Goal: Information Seeking & Learning: Learn about a topic

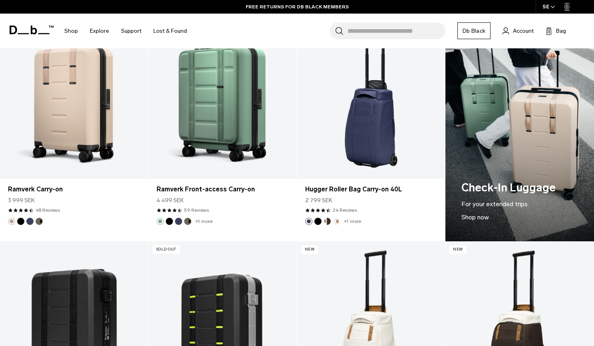
scroll to position [641, 0]
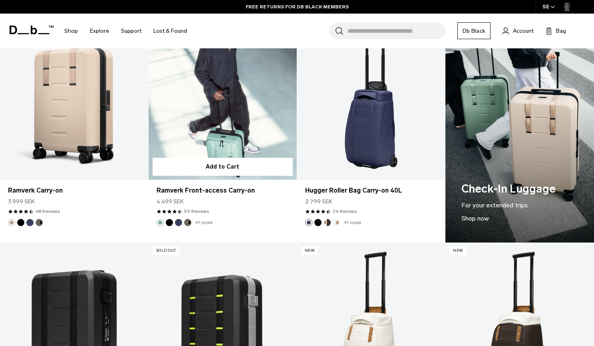
click at [234, 111] on link "Ramverk Front-access Carry-on" at bounding box center [222, 97] width 148 height 164
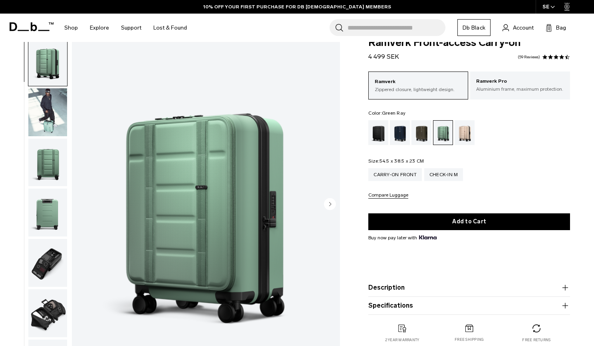
scroll to position [25, 0]
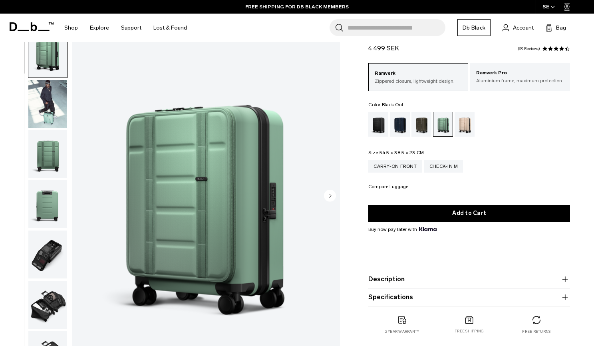
click at [377, 127] on div "Black Out" at bounding box center [378, 124] width 20 height 25
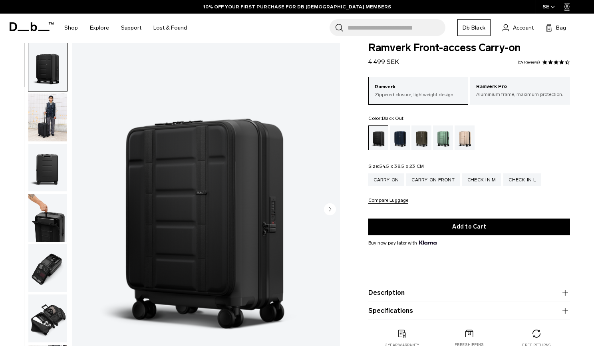
click at [59, 122] on img "button" at bounding box center [47, 117] width 39 height 48
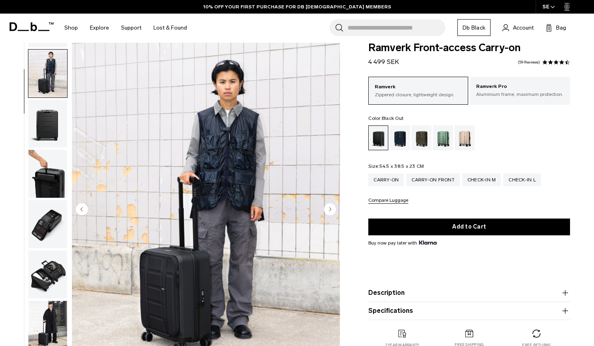
scroll to position [50, 0]
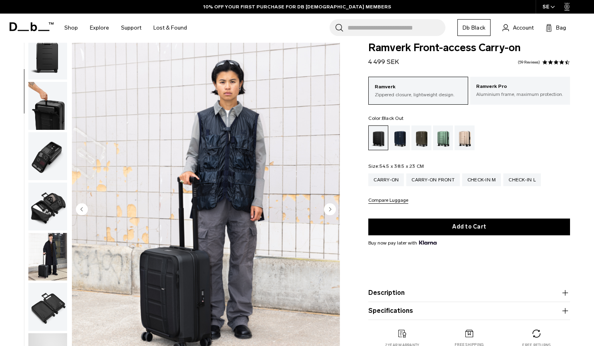
click at [53, 141] on img "button" at bounding box center [47, 156] width 39 height 48
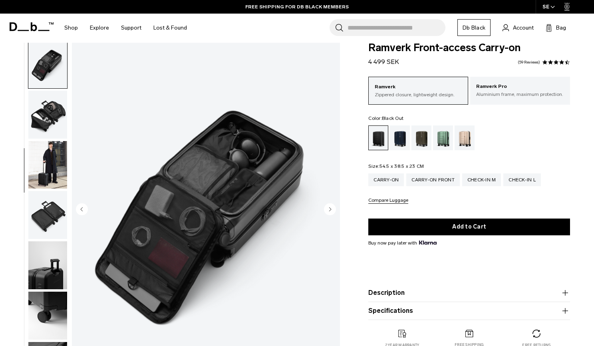
scroll to position [203, 0]
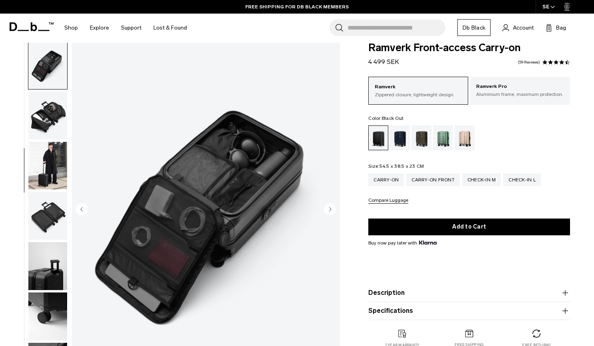
click at [52, 148] on img "button" at bounding box center [47, 166] width 39 height 48
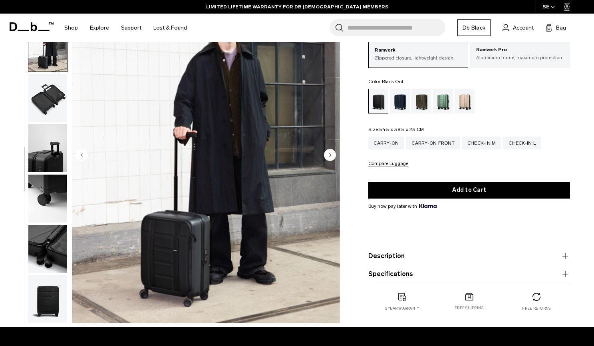
scroll to position [65, 0]
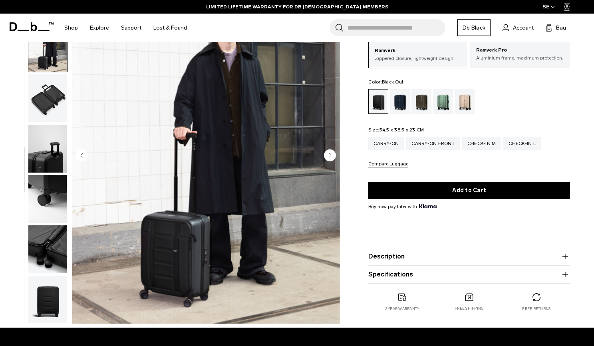
click at [48, 160] on img "button" at bounding box center [47, 149] width 39 height 48
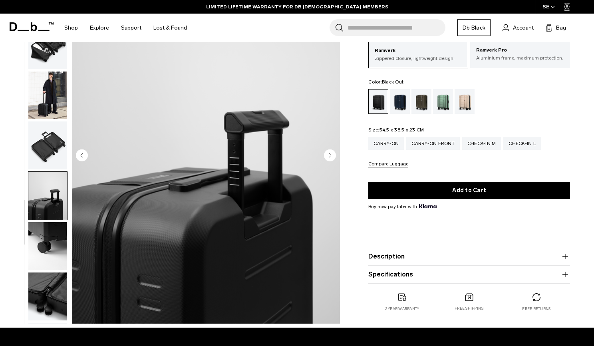
click at [48, 158] on img "button" at bounding box center [47, 145] width 39 height 48
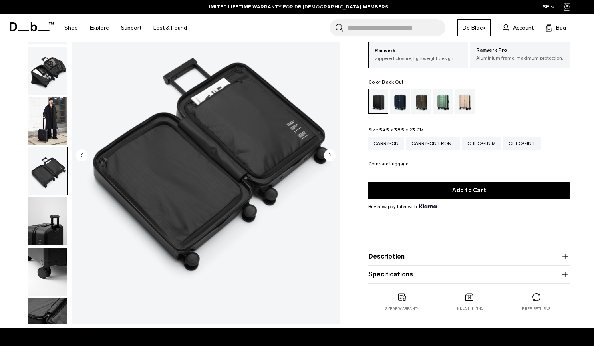
click at [49, 120] on img "button" at bounding box center [47, 121] width 39 height 48
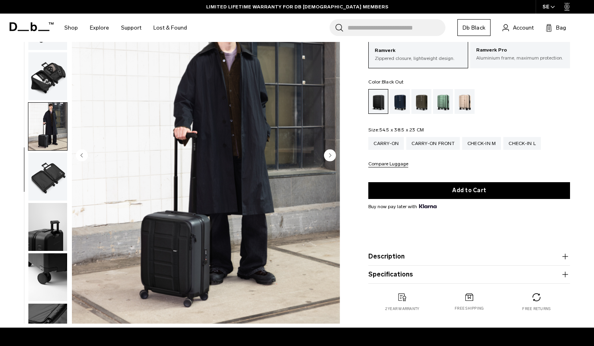
scroll to position [162, 0]
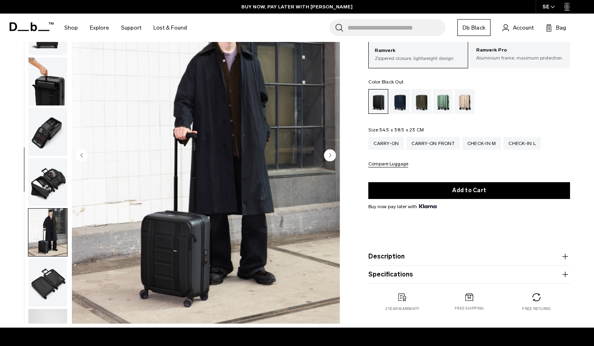
click at [49, 138] on img "button" at bounding box center [47, 132] width 39 height 48
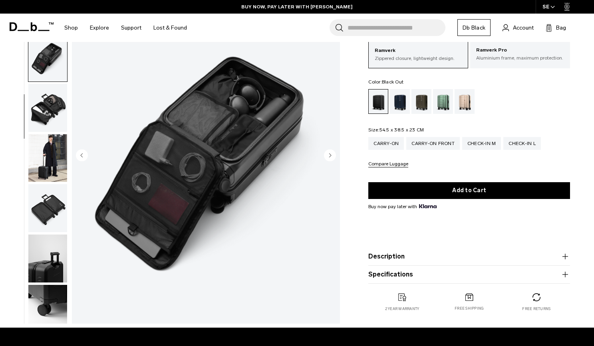
scroll to position [201, 0]
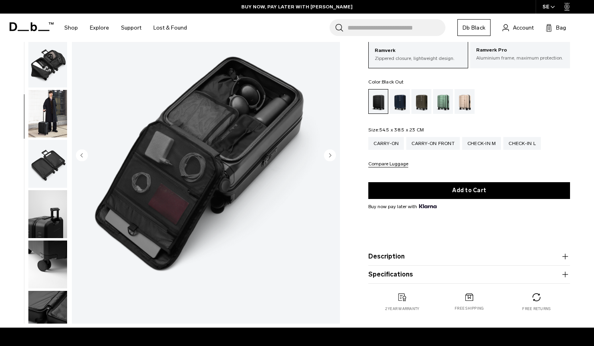
click at [44, 116] on img "button" at bounding box center [47, 114] width 39 height 48
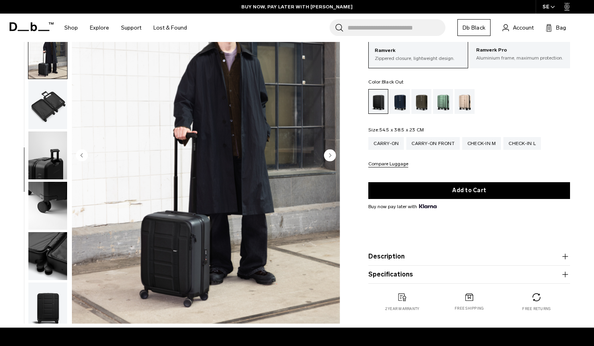
scroll to position [266, 0]
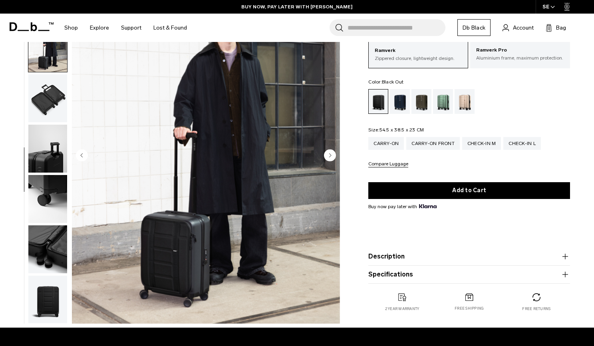
click at [42, 143] on img "button" at bounding box center [47, 149] width 39 height 48
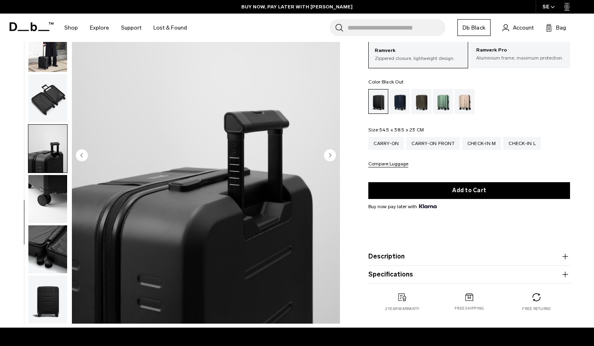
click at [51, 288] on img "button" at bounding box center [47, 299] width 39 height 48
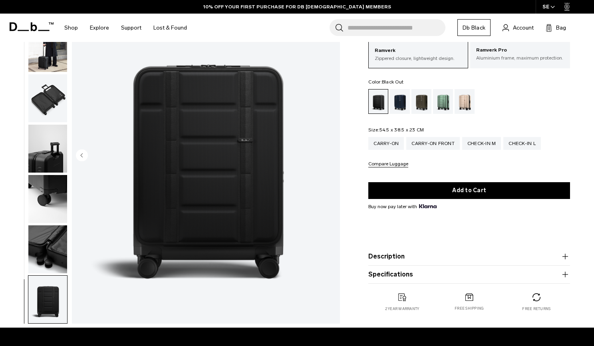
click at [43, 145] on img "button" at bounding box center [47, 149] width 39 height 48
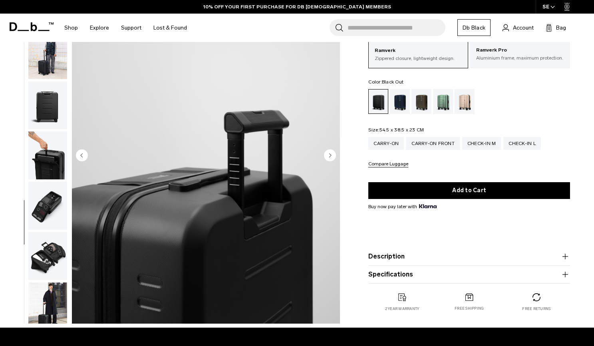
scroll to position [0, 0]
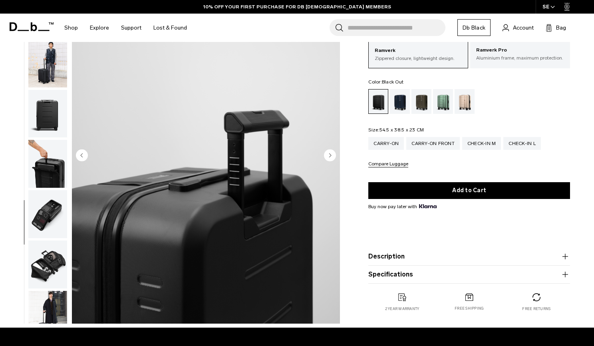
click at [40, 79] on img "button" at bounding box center [47, 64] width 39 height 48
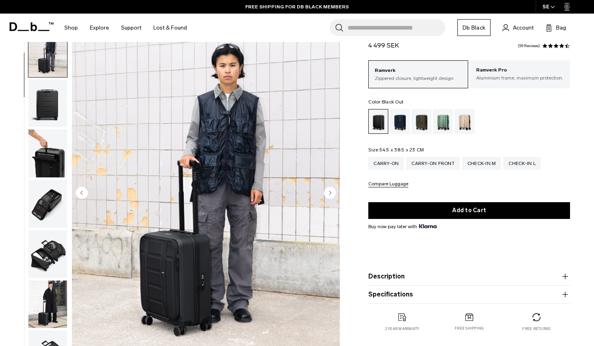
scroll to position [25, 0]
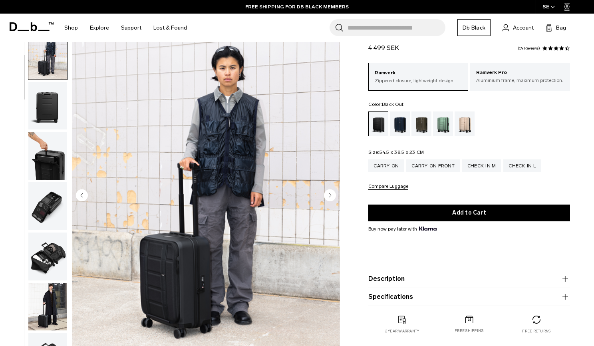
click at [330, 196] on icon "Next slide" at bounding box center [330, 195] width 2 height 4
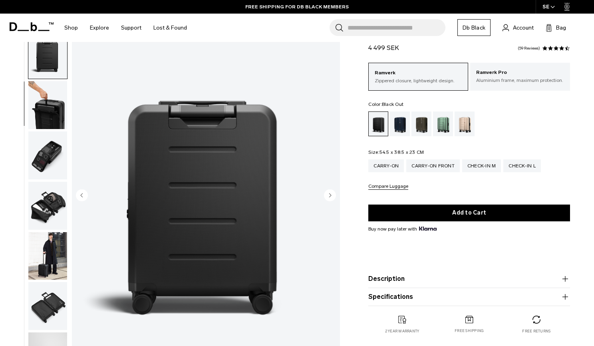
scroll to position [101, 0]
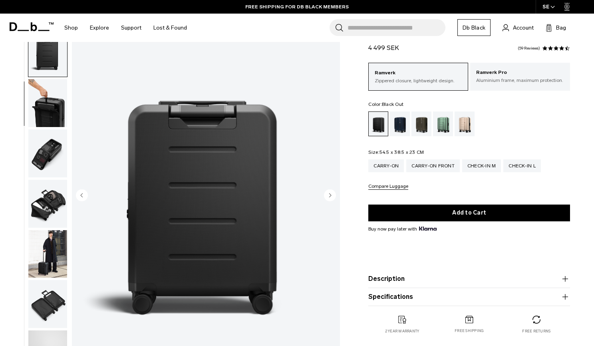
click at [77, 196] on circle "Previous slide" at bounding box center [82, 195] width 12 height 12
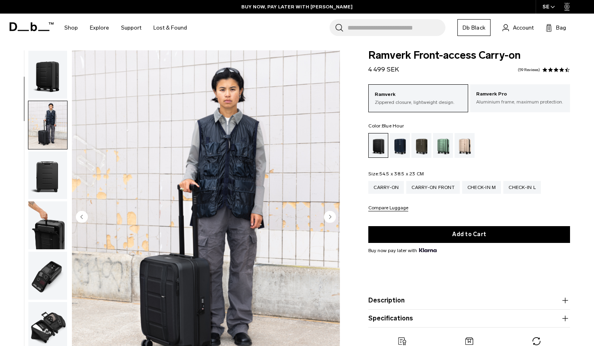
scroll to position [0, 0]
